Goal: Information Seeking & Learning: Find specific fact

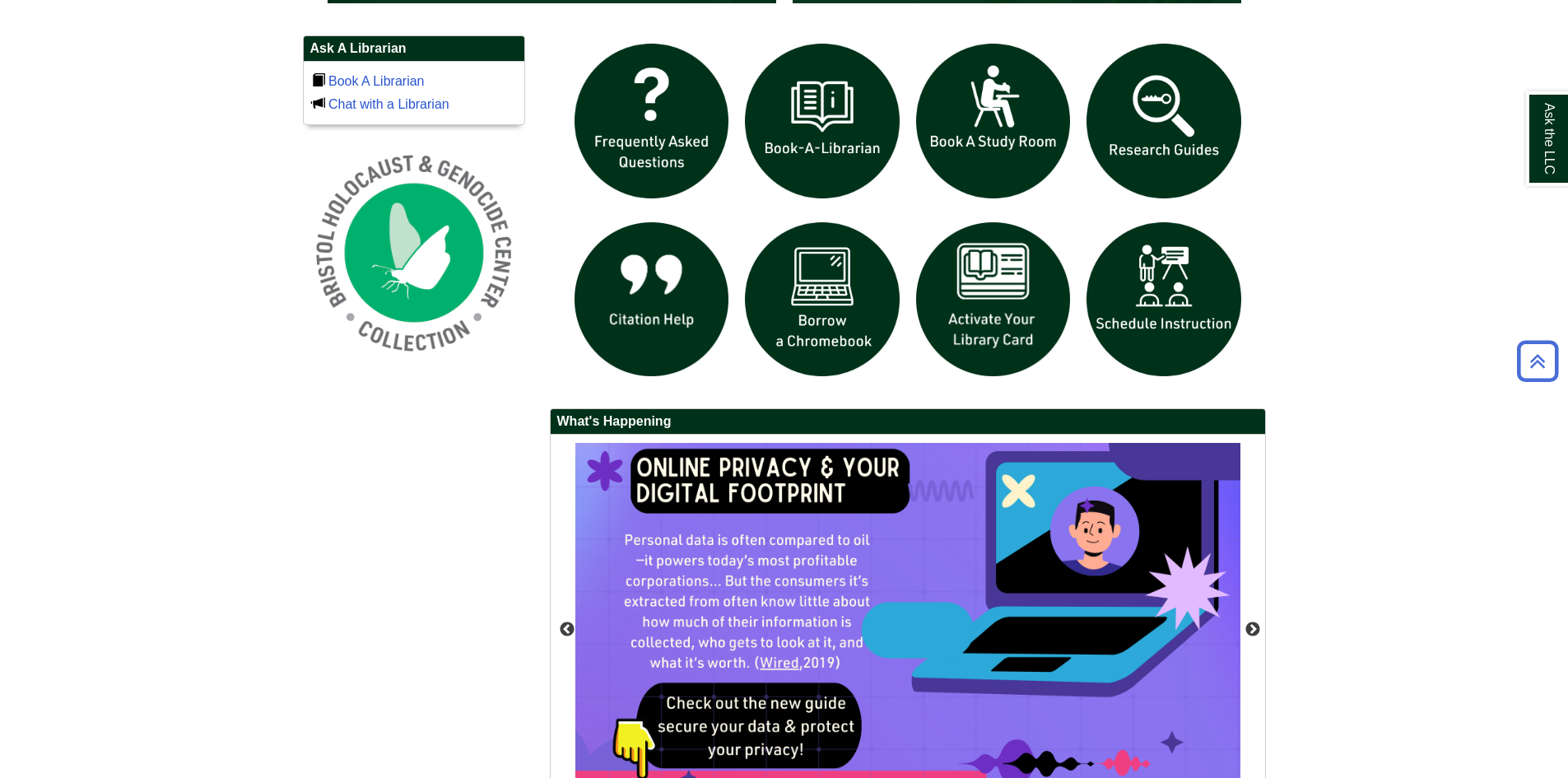
scroll to position [915, 0]
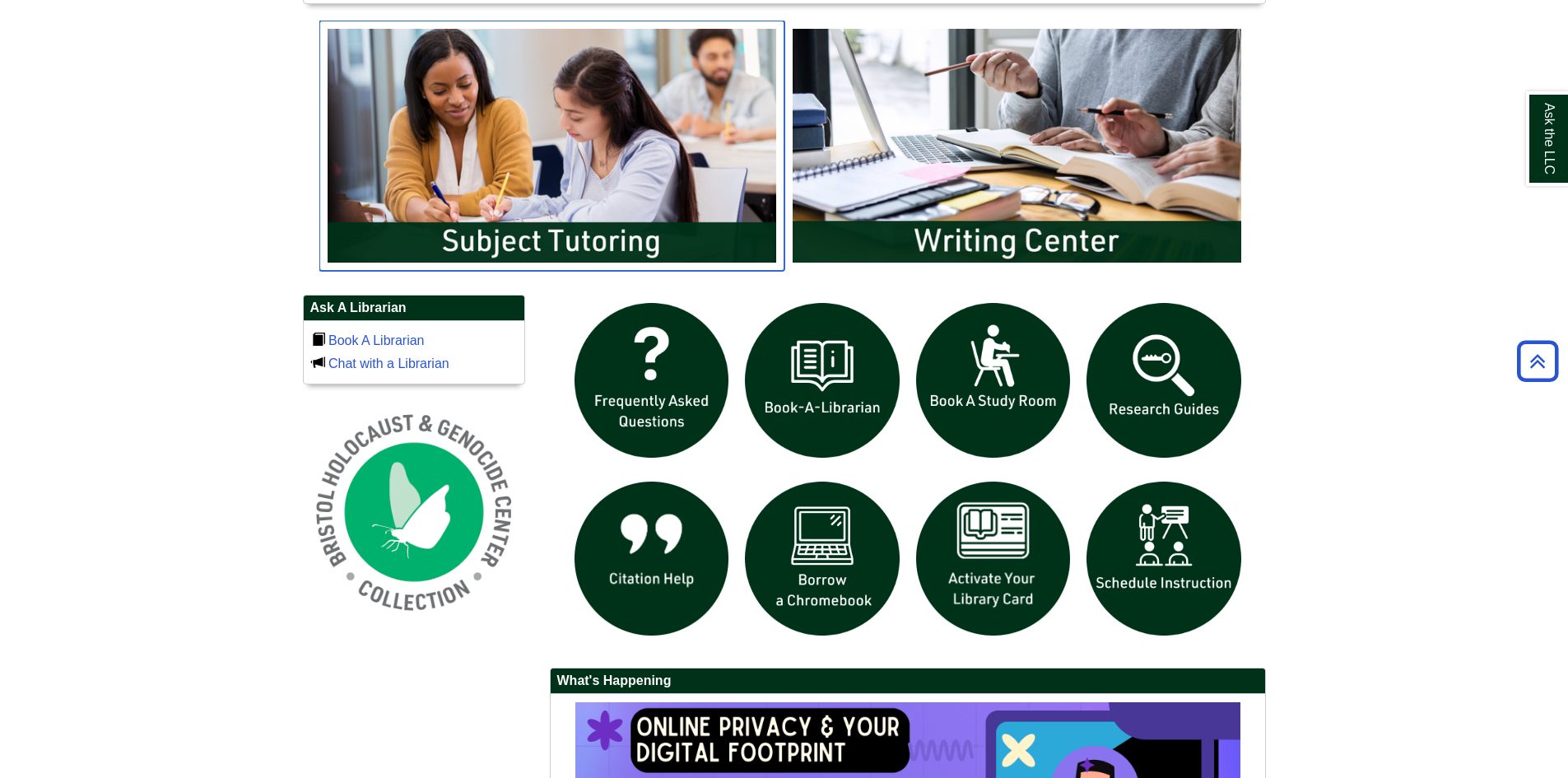
click at [604, 193] on img "slideshow" at bounding box center [552, 145] width 465 height 251
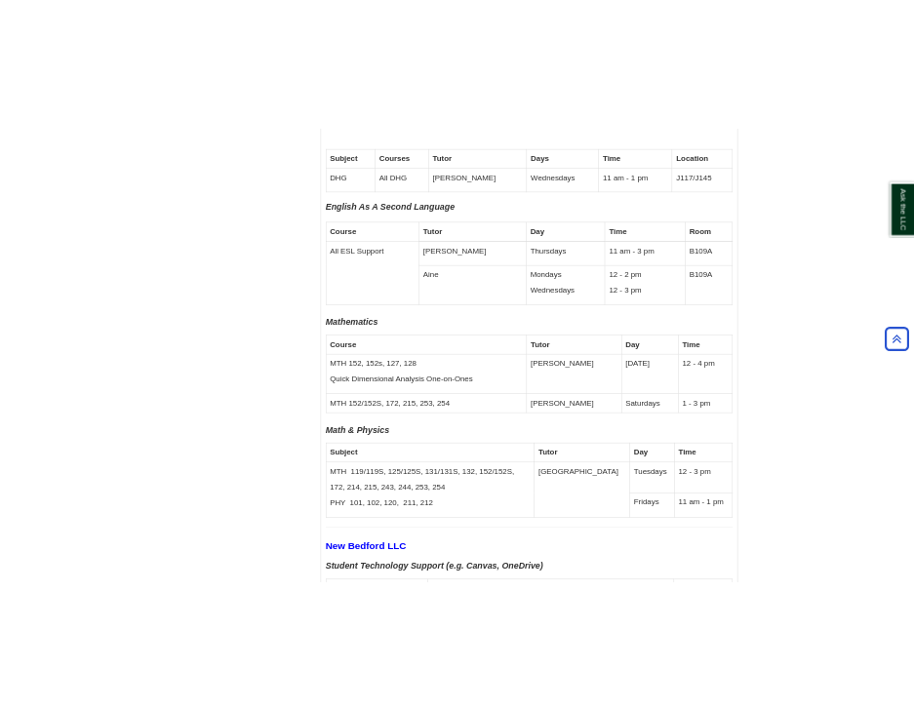
scroll to position [6439, 0]
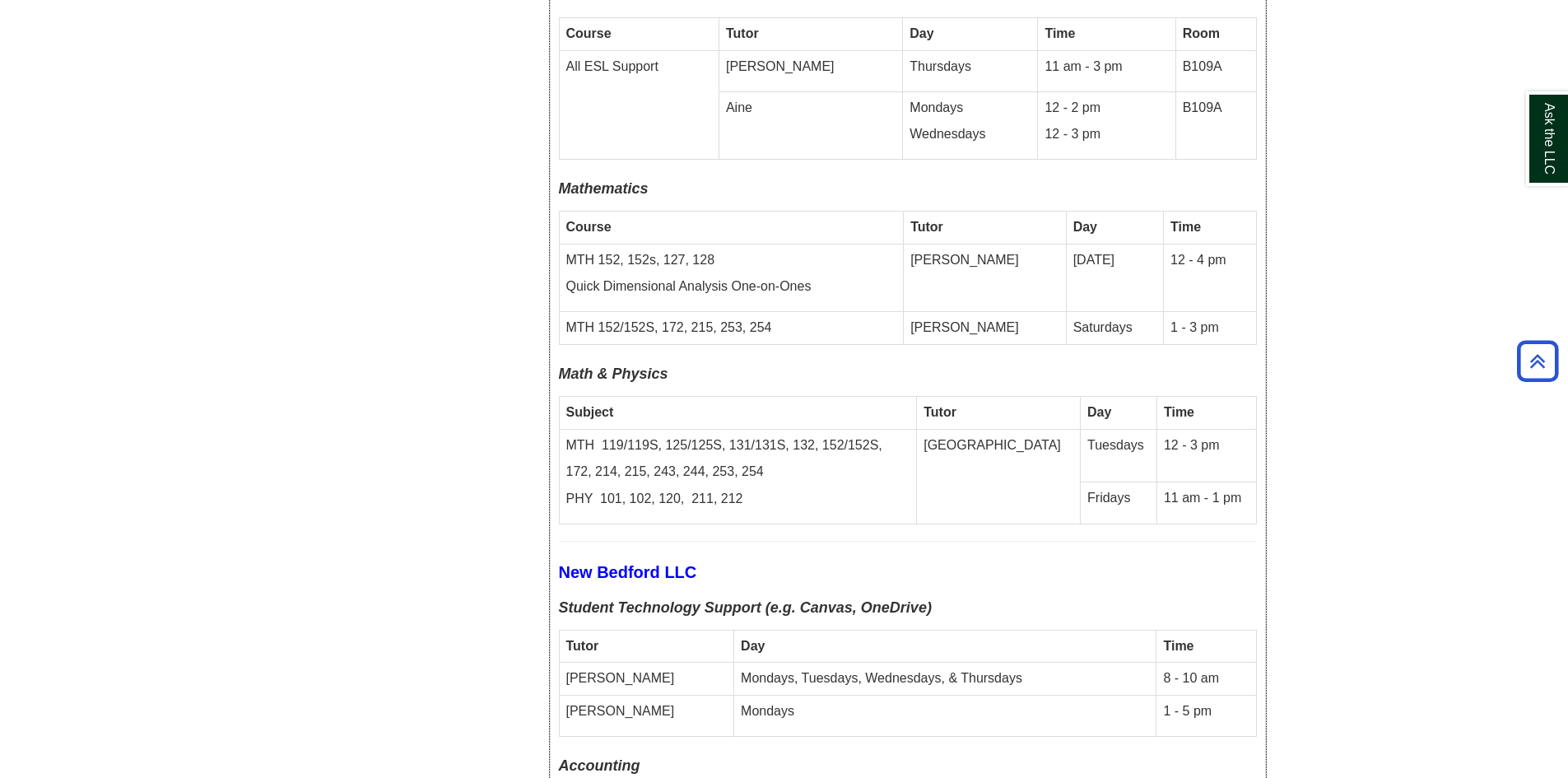
drag, startPoint x: 595, startPoint y: 310, endPoint x: 686, endPoint y: 303, distance: 91.3
click at [686, 361] on p "Math & Physics" at bounding box center [907, 374] width 698 height 26
drag, startPoint x: 1024, startPoint y: 374, endPoint x: 1035, endPoint y: 375, distance: 11.0
click at [1035, 429] on td "[GEOGRAPHIC_DATA]" at bounding box center [999, 476] width 164 height 95
drag, startPoint x: 1063, startPoint y: 432, endPoint x: 1107, endPoint y: 431, distance: 44.0
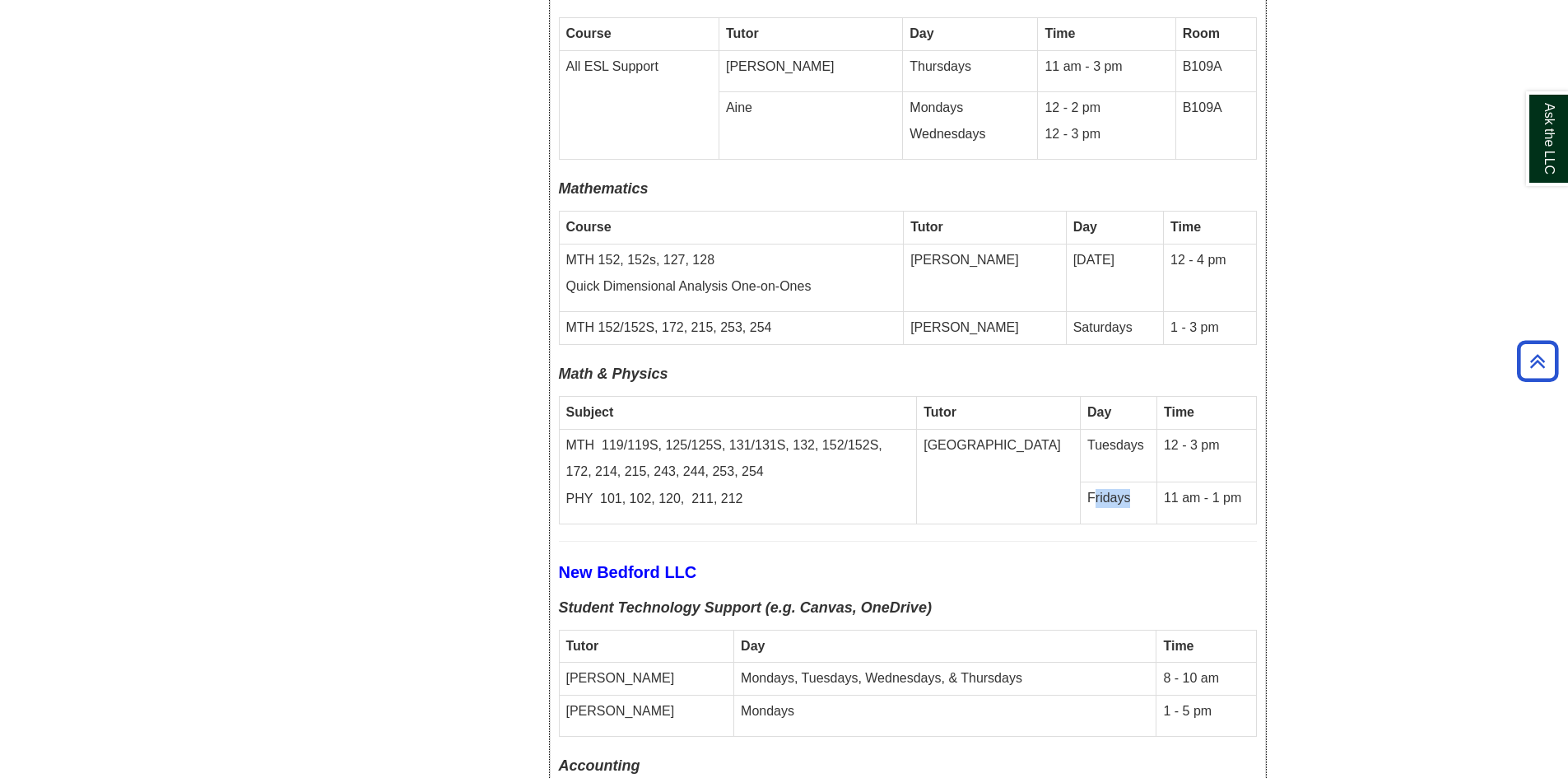
click at [1107, 482] on td "Fridays" at bounding box center [1119, 503] width 77 height 42
drag, startPoint x: 1160, startPoint y: 431, endPoint x: 1214, endPoint y: 426, distance: 54.2
click at [1216, 482] on td "11 am - 1 pm" at bounding box center [1207, 503] width 100 height 42
drag, startPoint x: 1065, startPoint y: 381, endPoint x: 1201, endPoint y: 375, distance: 136.1
click at [1201, 429] on tr "MTH 119/119S, 125/125S, 131/131S, 132, 152/152S, 172, 214, 215, 243, 244, 253, …" at bounding box center [907, 455] width 697 height 52
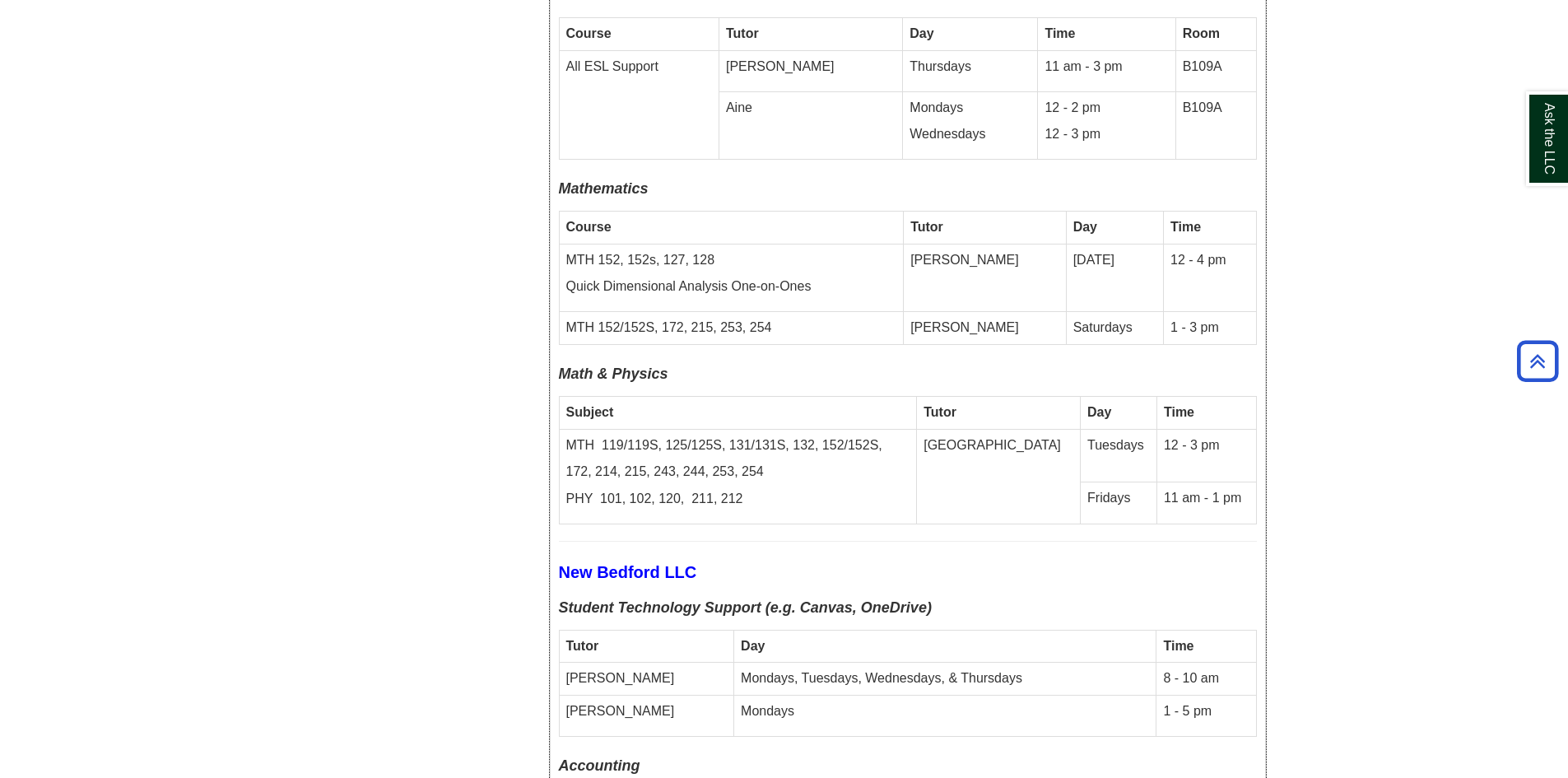
click at [1208, 482] on td "11 am - 1 pm" at bounding box center [1207, 503] width 100 height 42
